Goal: Transaction & Acquisition: Purchase product/service

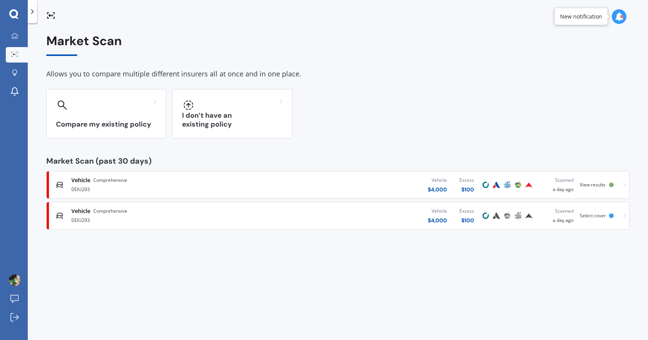
click at [400, 188] on div "Vehicle $ 4,000 Excess $ 100" at bounding box center [374, 184] width 212 height 23
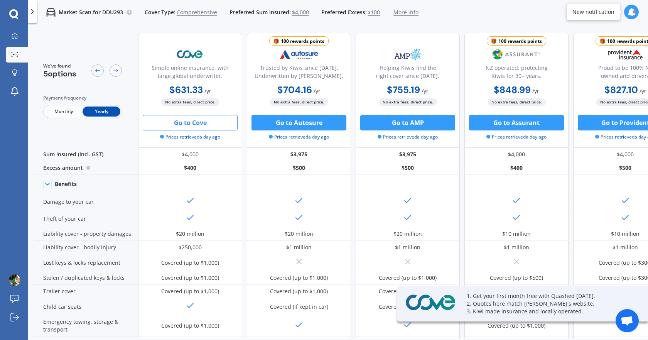
click at [209, 122] on button "Go to Cove" at bounding box center [190, 122] width 95 height 15
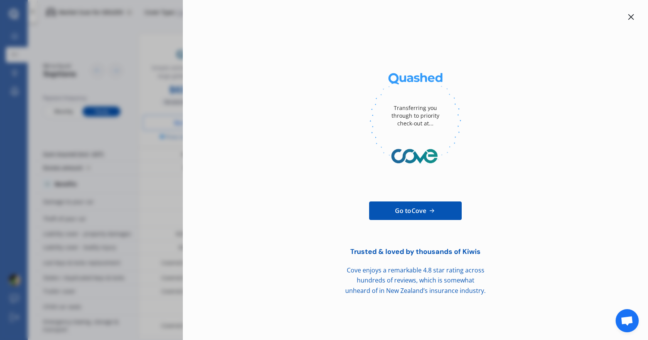
click at [441, 206] on link "Go to Cove" at bounding box center [415, 210] width 93 height 19
